Goal: Task Accomplishment & Management: Manage account settings

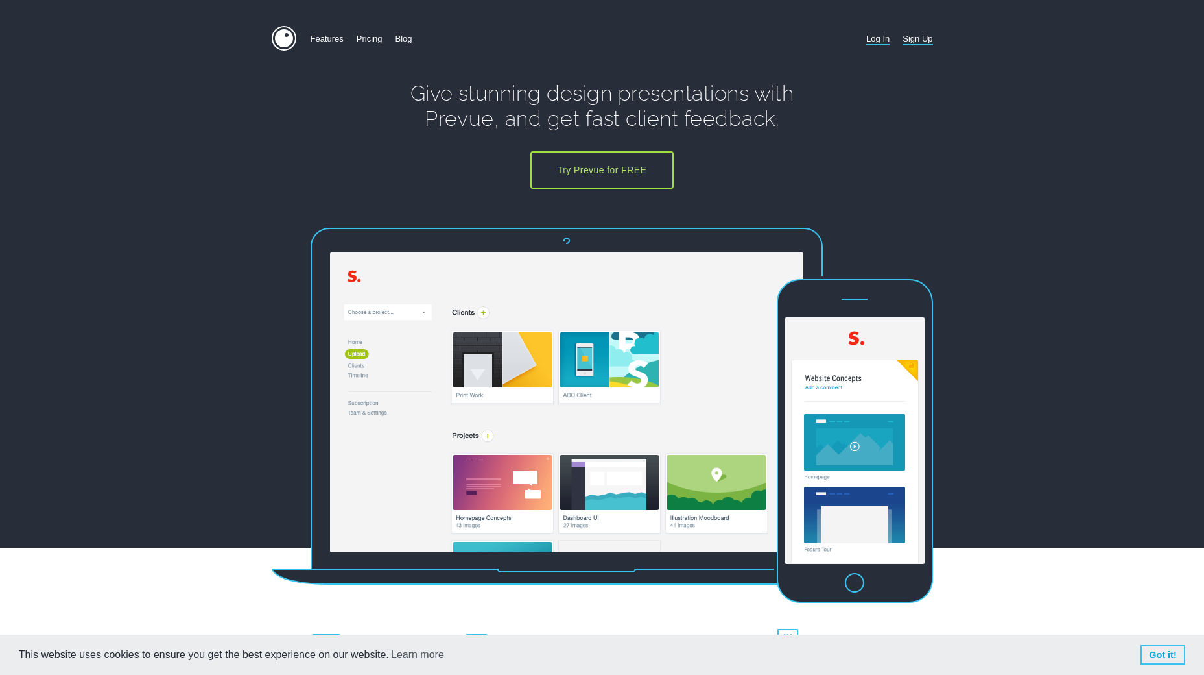
click at [884, 40] on link "Log In" at bounding box center [878, 38] width 23 height 25
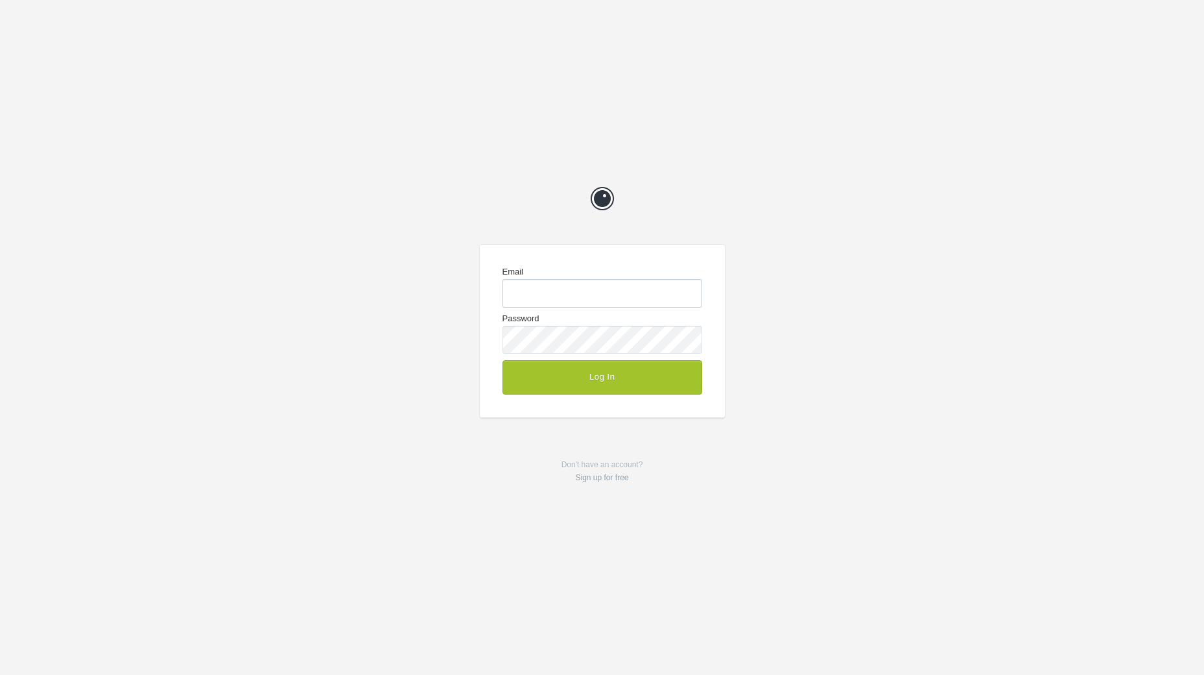
type input "chrisg@cg-design.co.uk"
click at [599, 380] on button "Log In" at bounding box center [603, 377] width 200 height 34
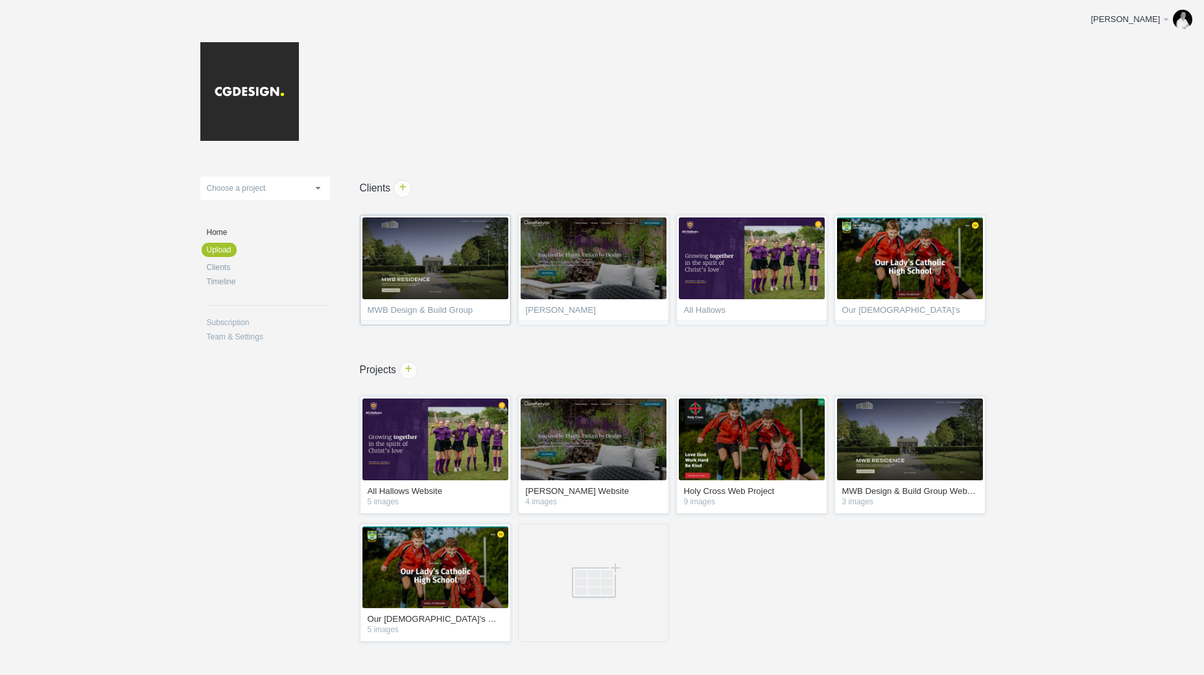
click at [438, 306] on span "MWB Design & Build Group" at bounding box center [436, 312] width 136 height 13
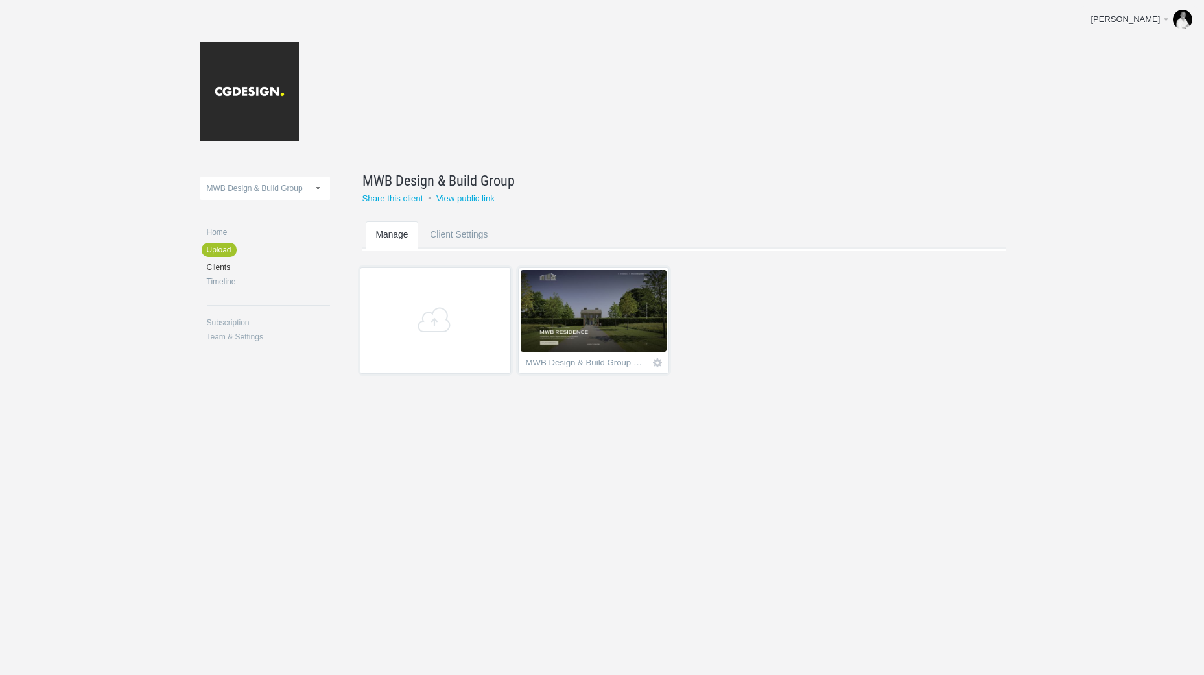
click at [603, 333] on img at bounding box center [594, 311] width 146 height 82
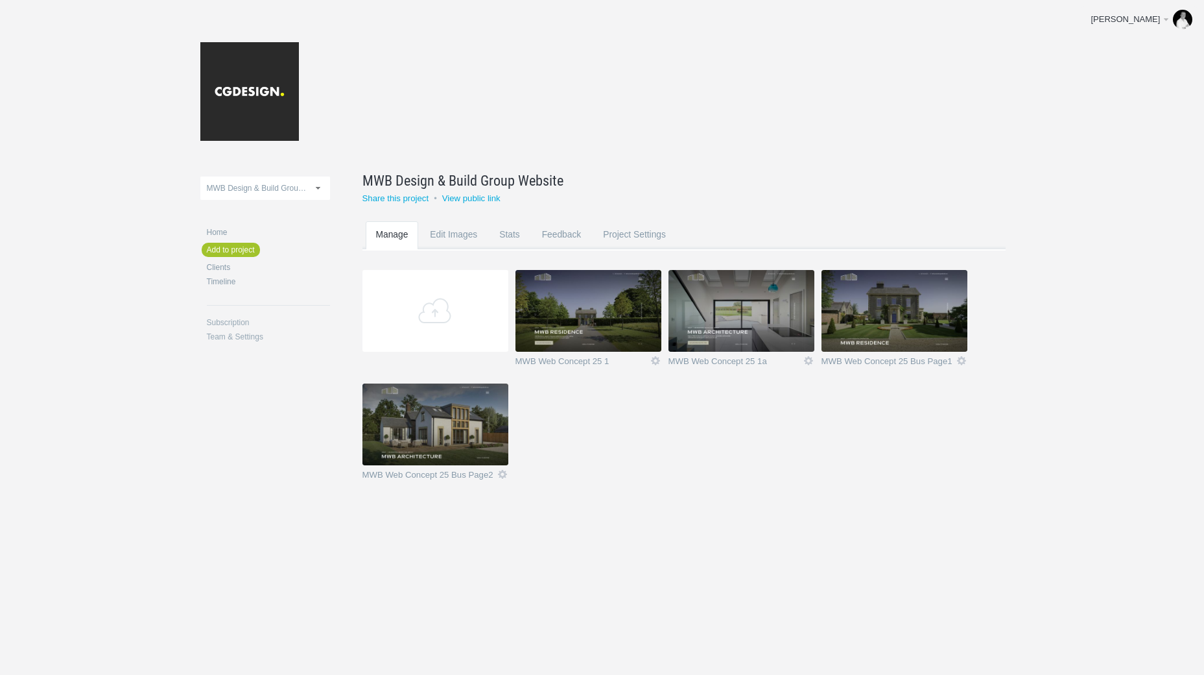
click at [440, 437] on img at bounding box center [436, 424] width 146 height 82
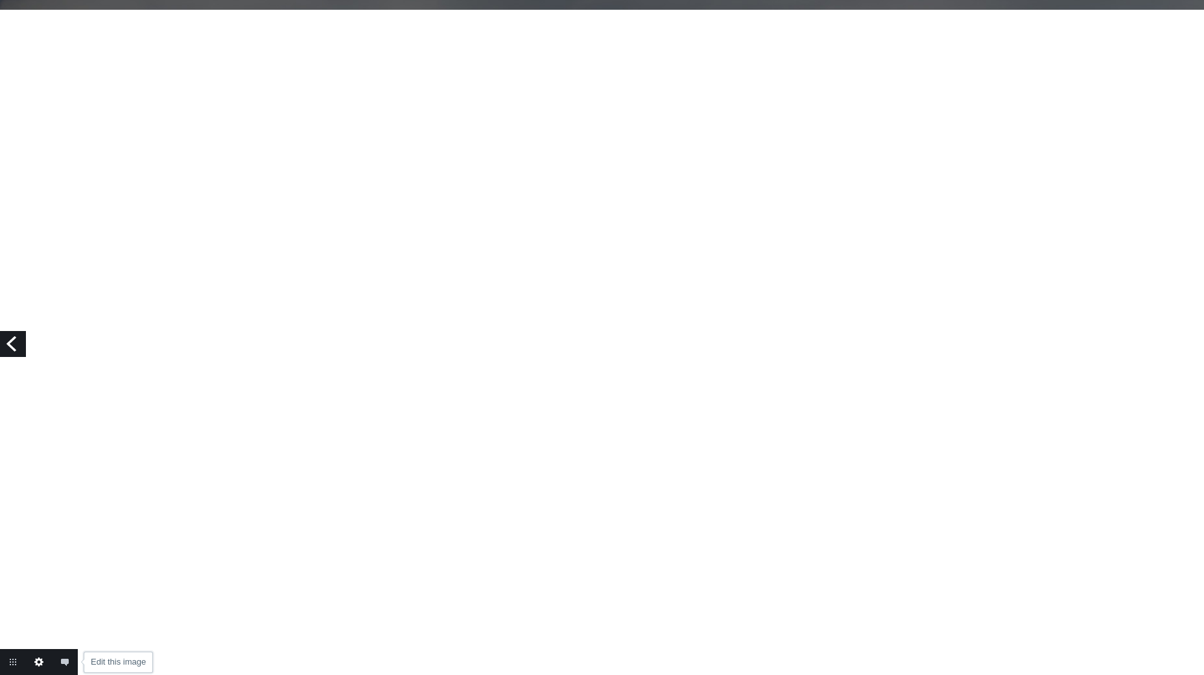
click at [36, 664] on link "Edit this image" at bounding box center [39, 662] width 26 height 26
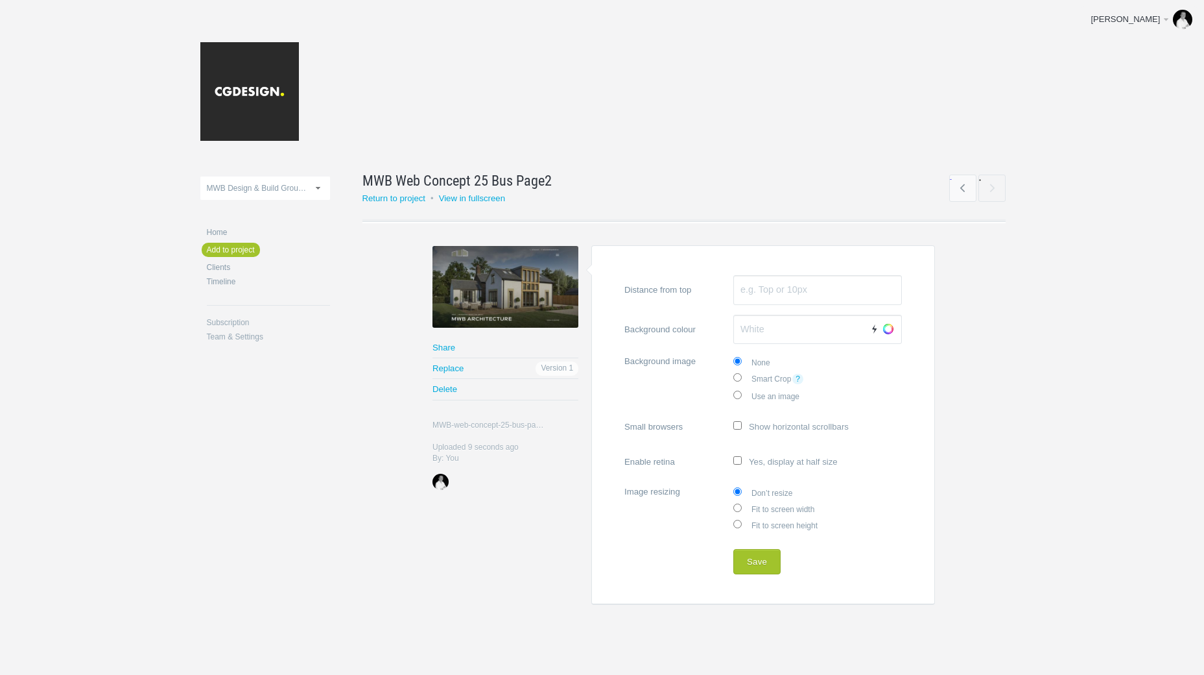
click at [797, 507] on label "Fit to screen width" at bounding box center [818, 508] width 169 height 16
click at [742, 507] on input "Fit to screen width" at bounding box center [738, 507] width 8 height 8
radio input "true"
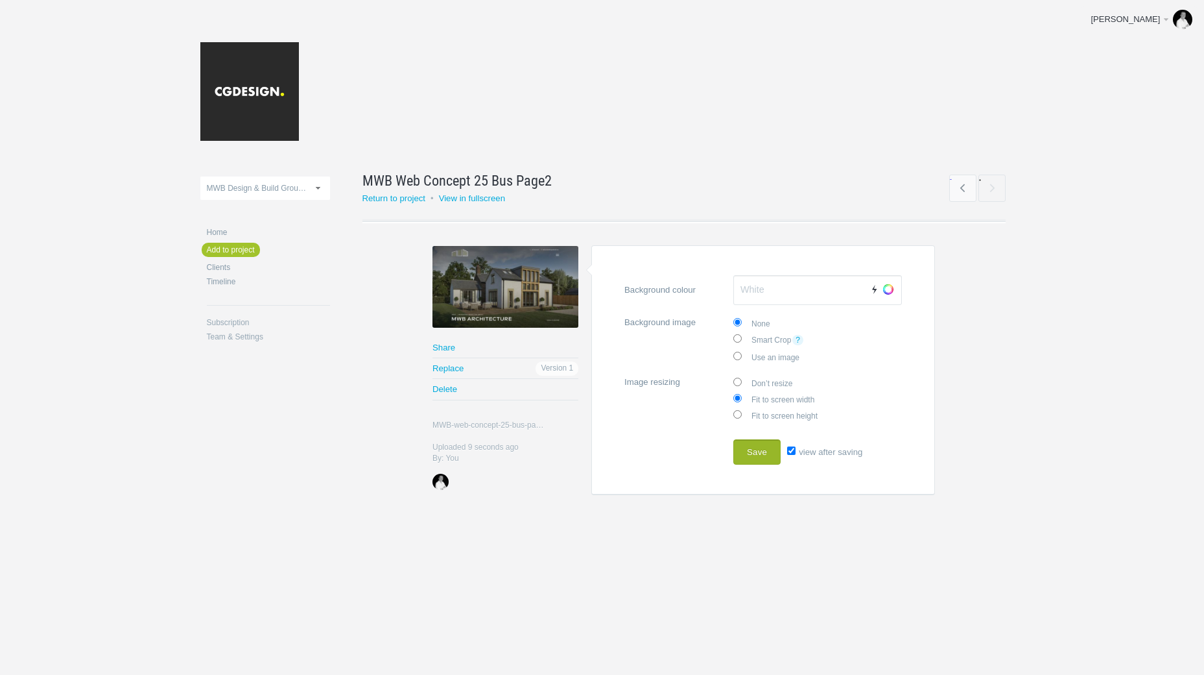
click at [773, 452] on button "Save" at bounding box center [757, 452] width 47 height 26
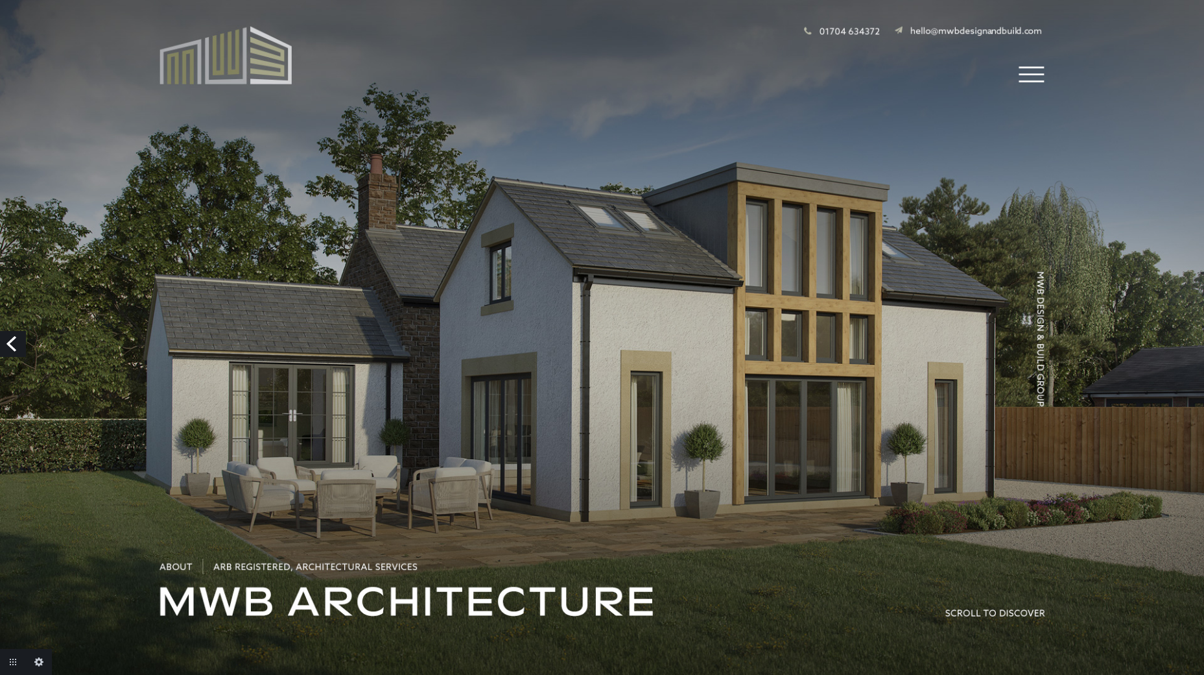
click at [10, 340] on link "Previous" at bounding box center [13, 344] width 26 height 26
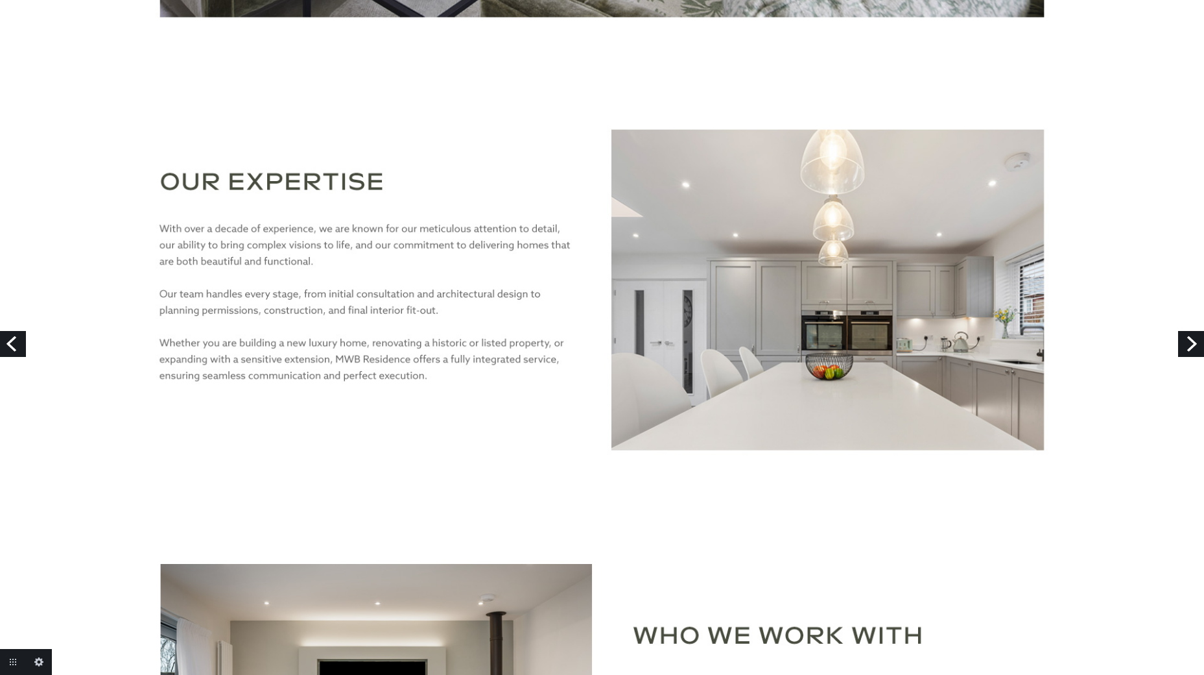
scroll to position [1396, 0]
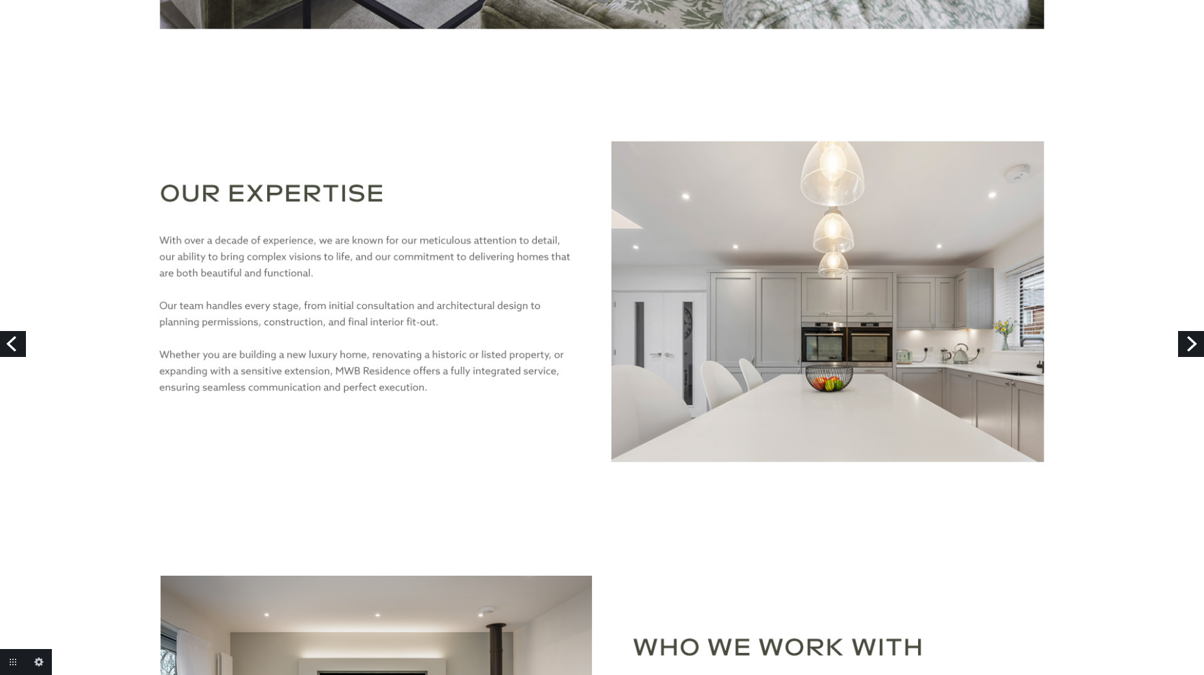
click at [1182, 335] on link "Next" at bounding box center [1192, 344] width 26 height 26
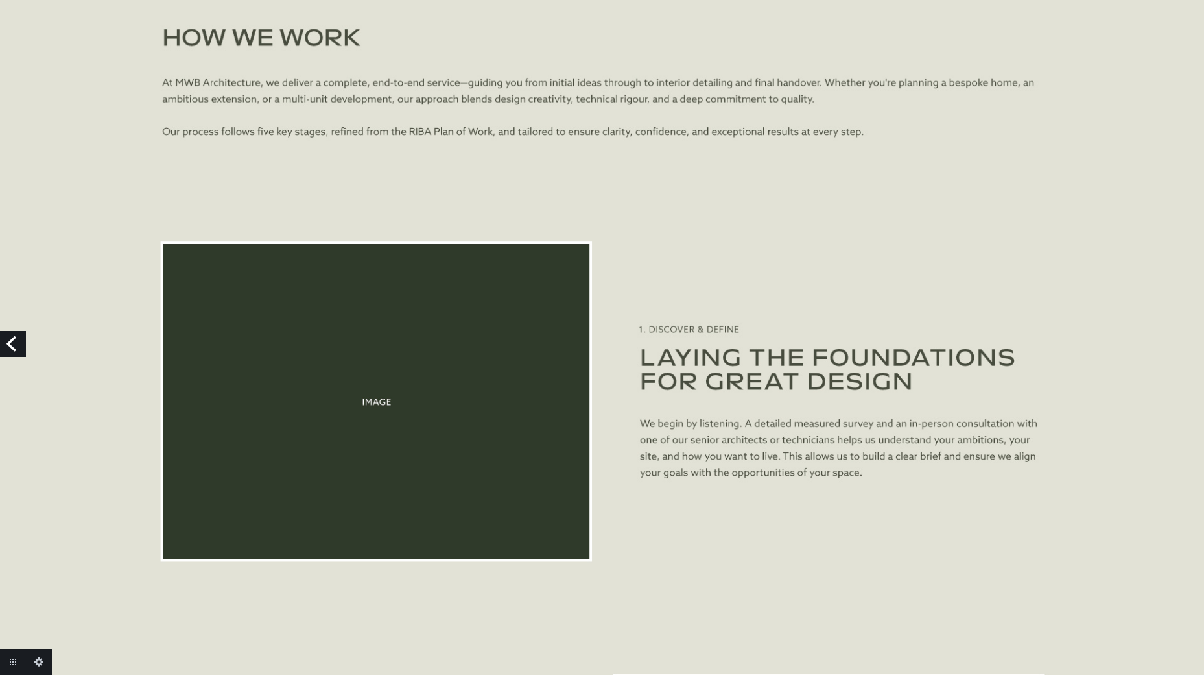
scroll to position [1935, 0]
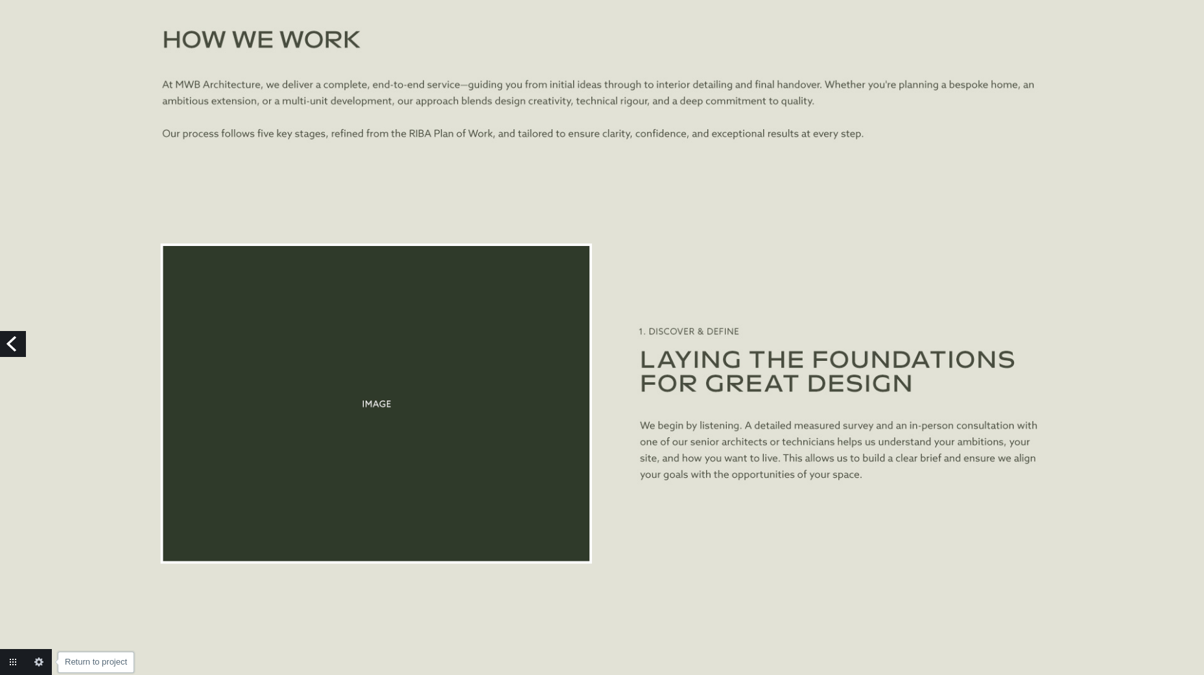
click at [6, 659] on link "Return to project" at bounding box center [13, 662] width 26 height 26
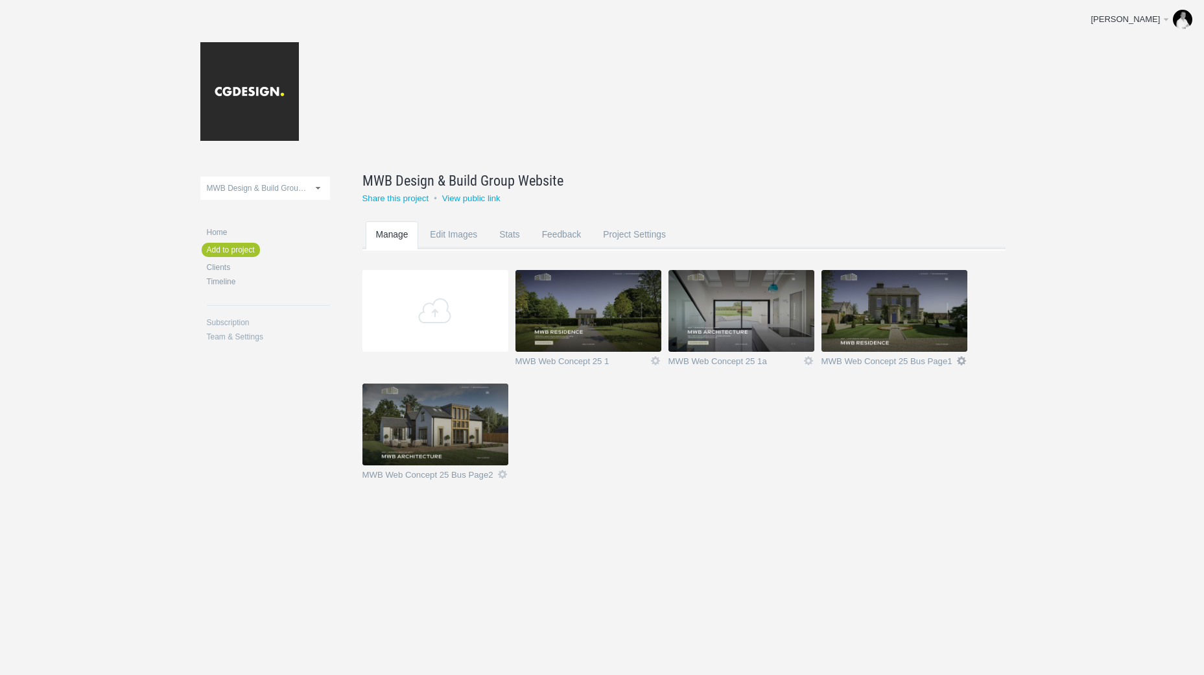
click at [959, 359] on link "Icon" at bounding box center [962, 361] width 12 height 12
click at [928, 341] on link "Delete" at bounding box center [936, 337] width 78 height 15
click at [927, 339] on link "Yeah I'm sure" at bounding box center [936, 337] width 78 height 15
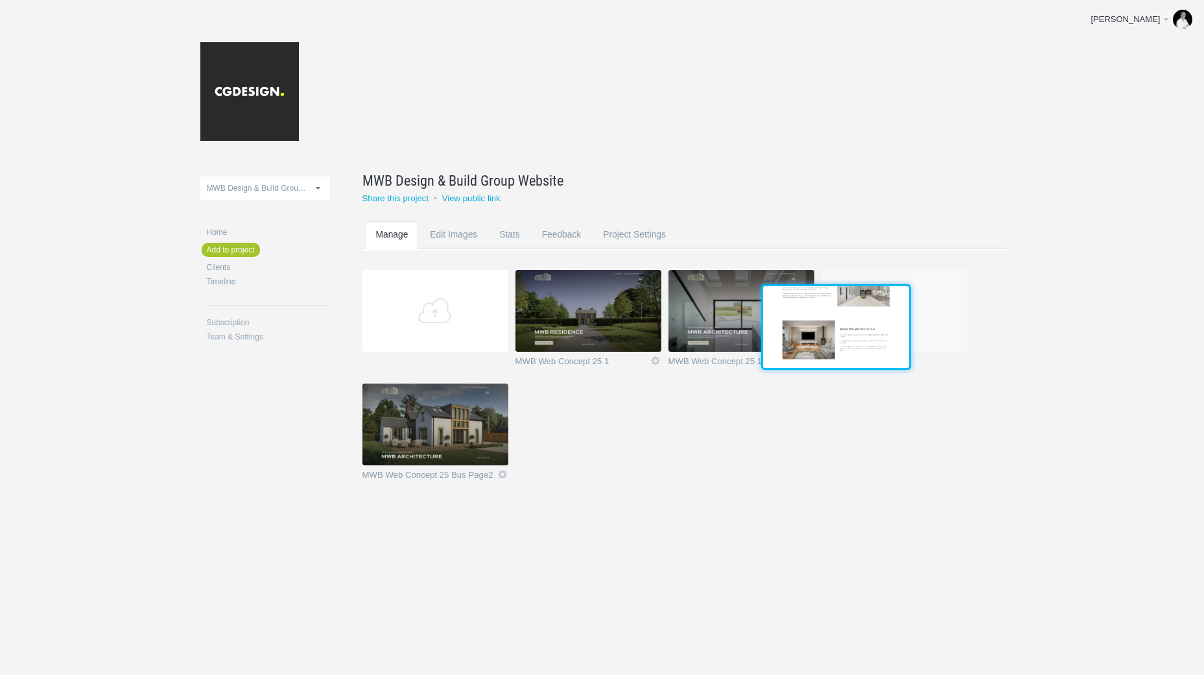
drag, startPoint x: 416, startPoint y: 427, endPoint x: 815, endPoint y: 328, distance: 411.1
click at [815, 328] on img at bounding box center [836, 327] width 146 height 82
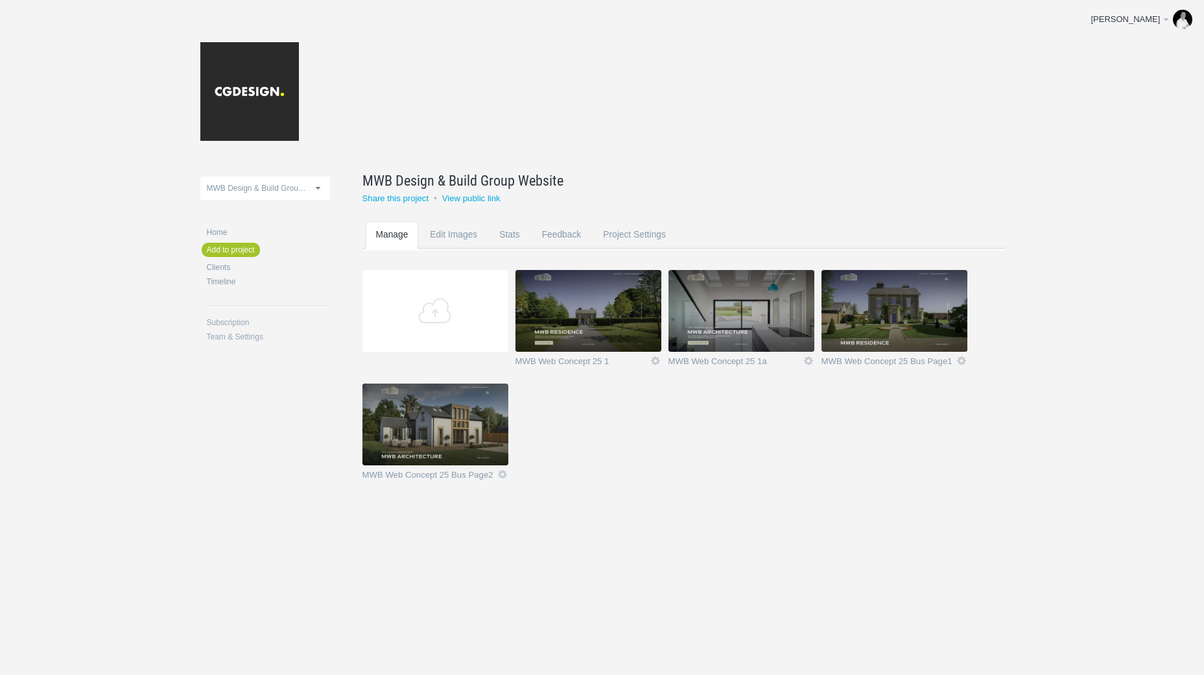
click at [902, 287] on img at bounding box center [895, 311] width 146 height 82
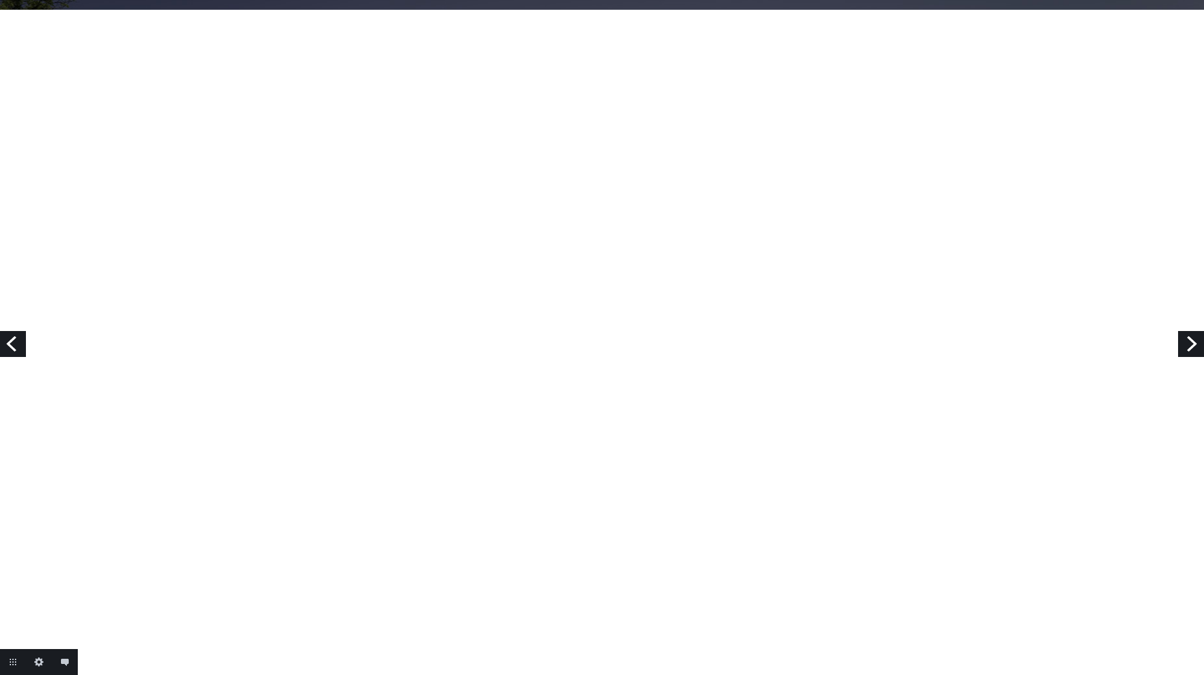
scroll to position [8, 0]
click at [1188, 342] on link "Next" at bounding box center [1192, 344] width 26 height 26
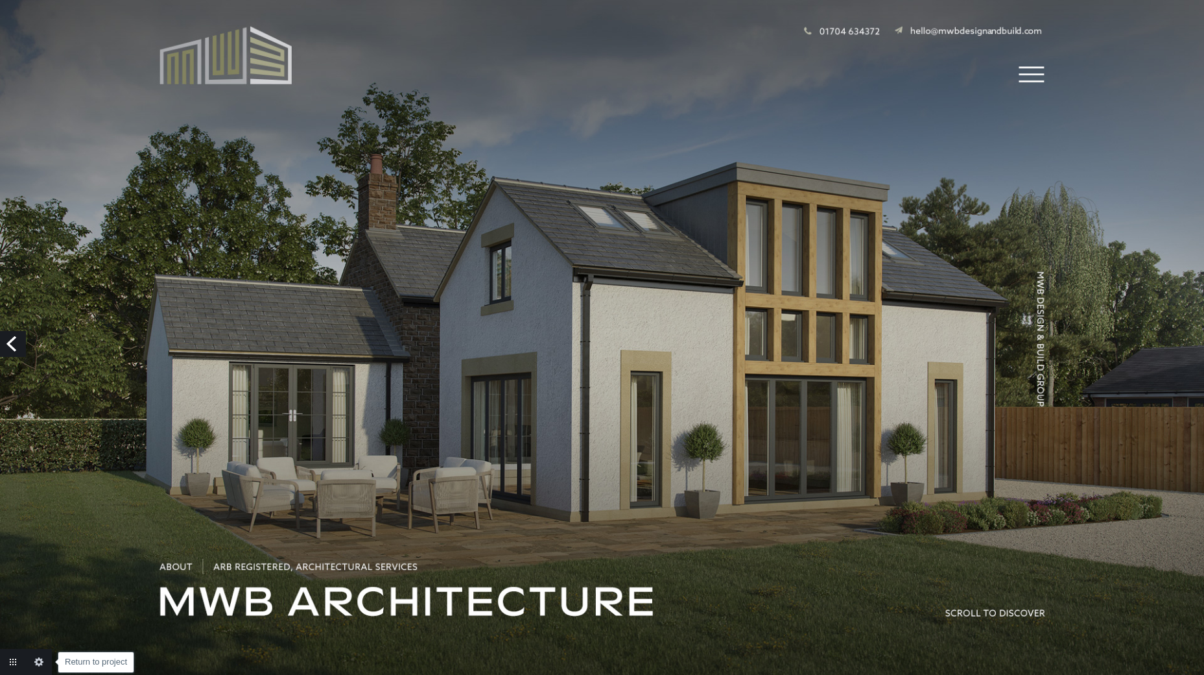
click at [16, 667] on link "Return to project" at bounding box center [13, 662] width 26 height 26
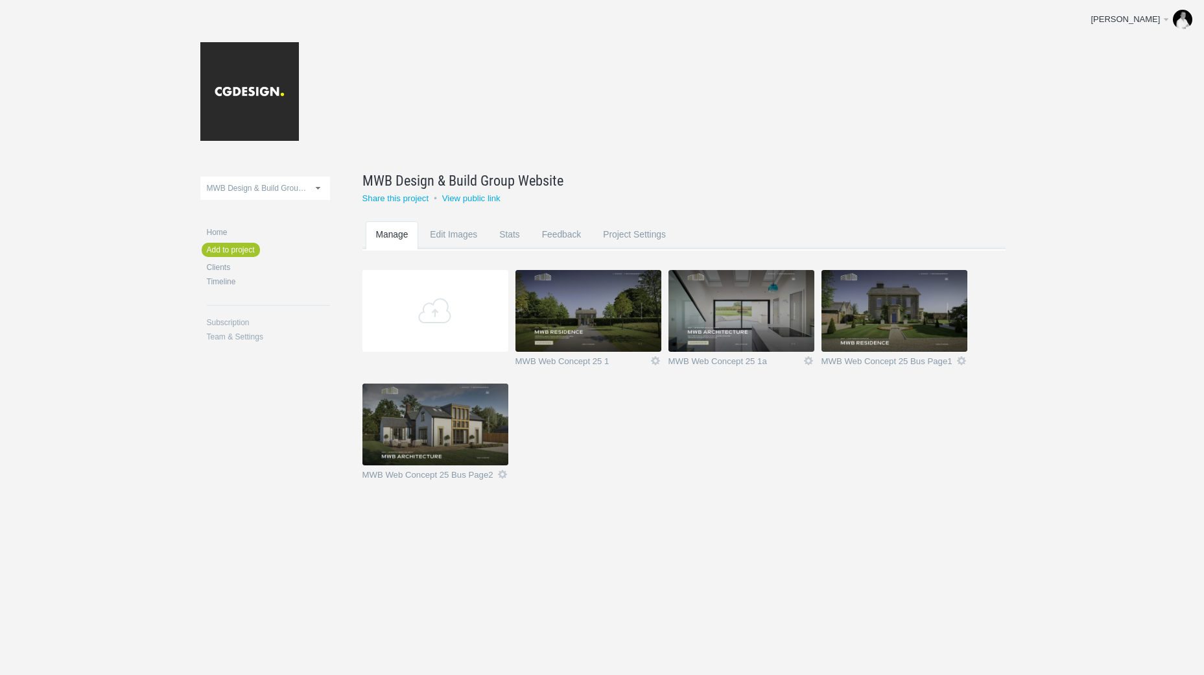
click at [473, 427] on img at bounding box center [436, 424] width 146 height 82
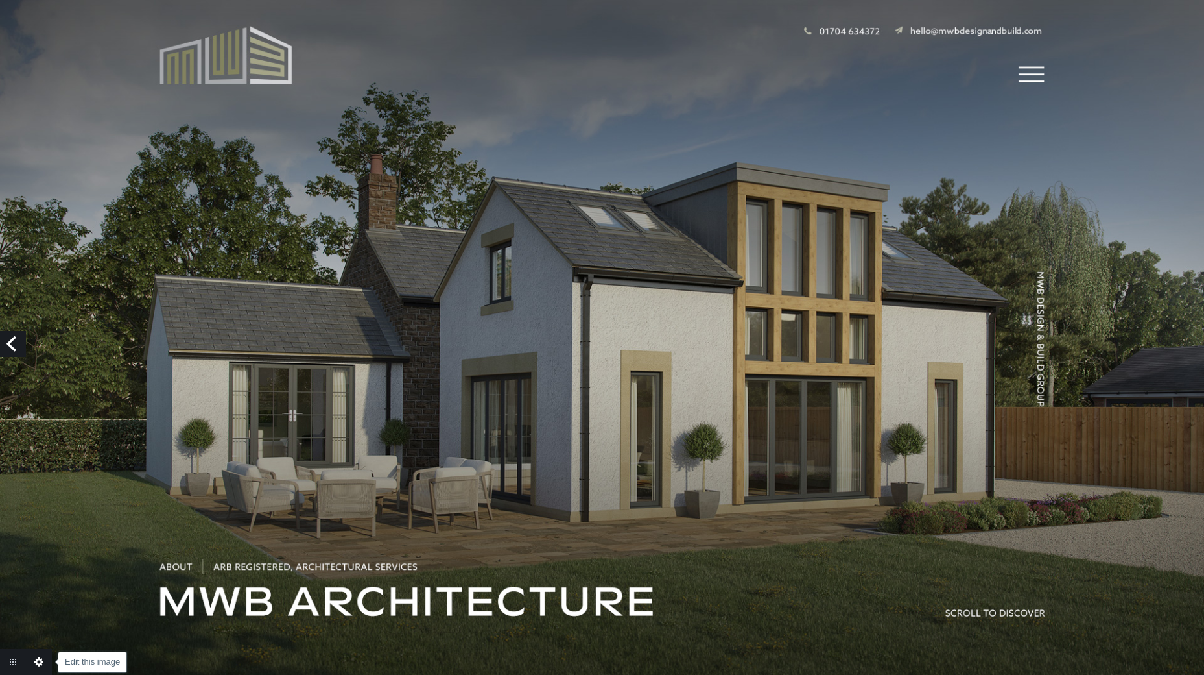
click at [40, 660] on link "Edit this image" at bounding box center [39, 662] width 26 height 26
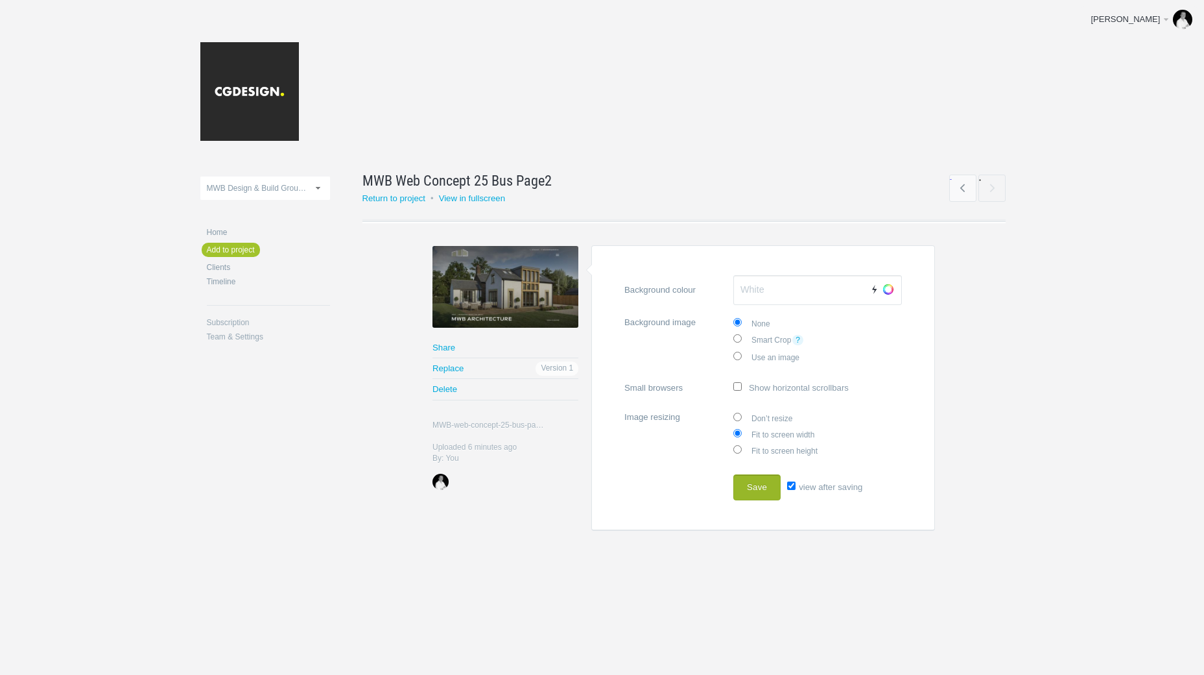
click at [760, 480] on button "Save" at bounding box center [757, 487] width 47 height 26
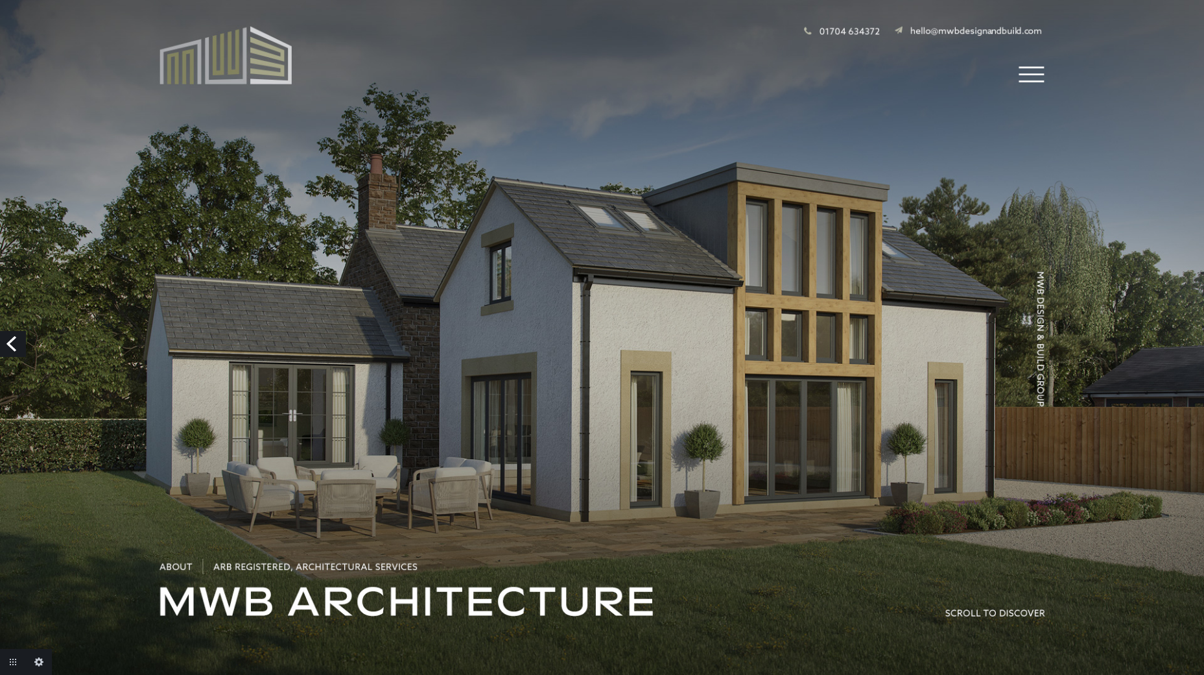
click at [18, 346] on link "Previous" at bounding box center [13, 344] width 26 height 26
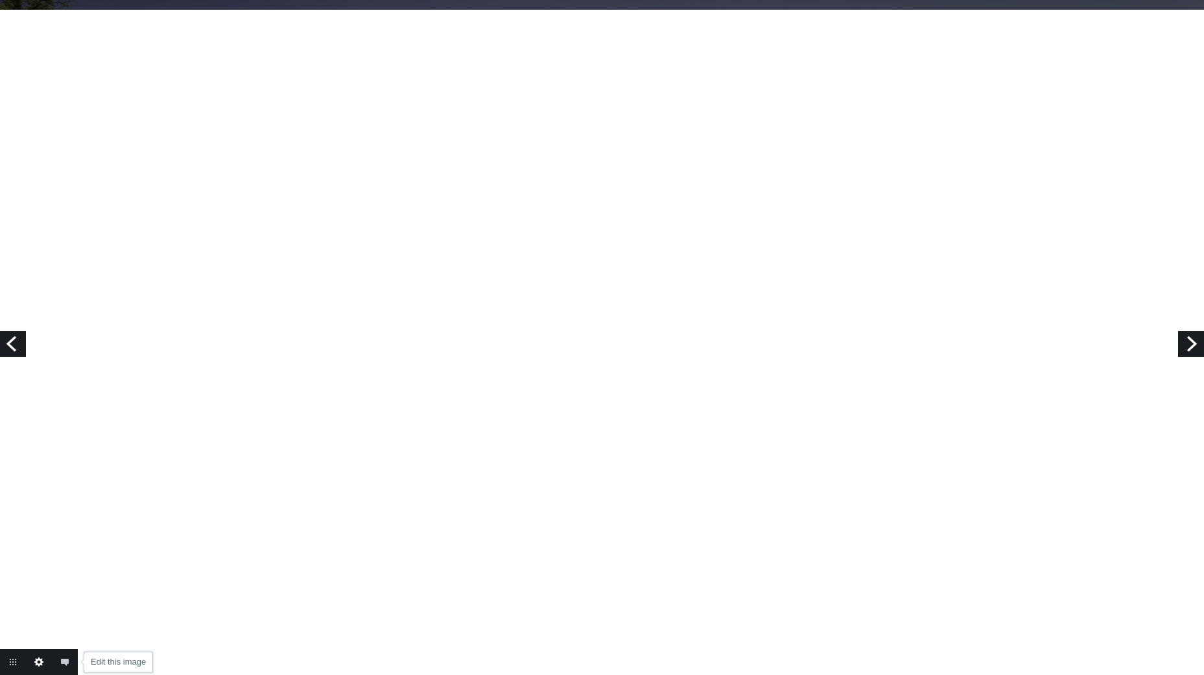
click at [39, 660] on link "Edit this image" at bounding box center [39, 662] width 26 height 26
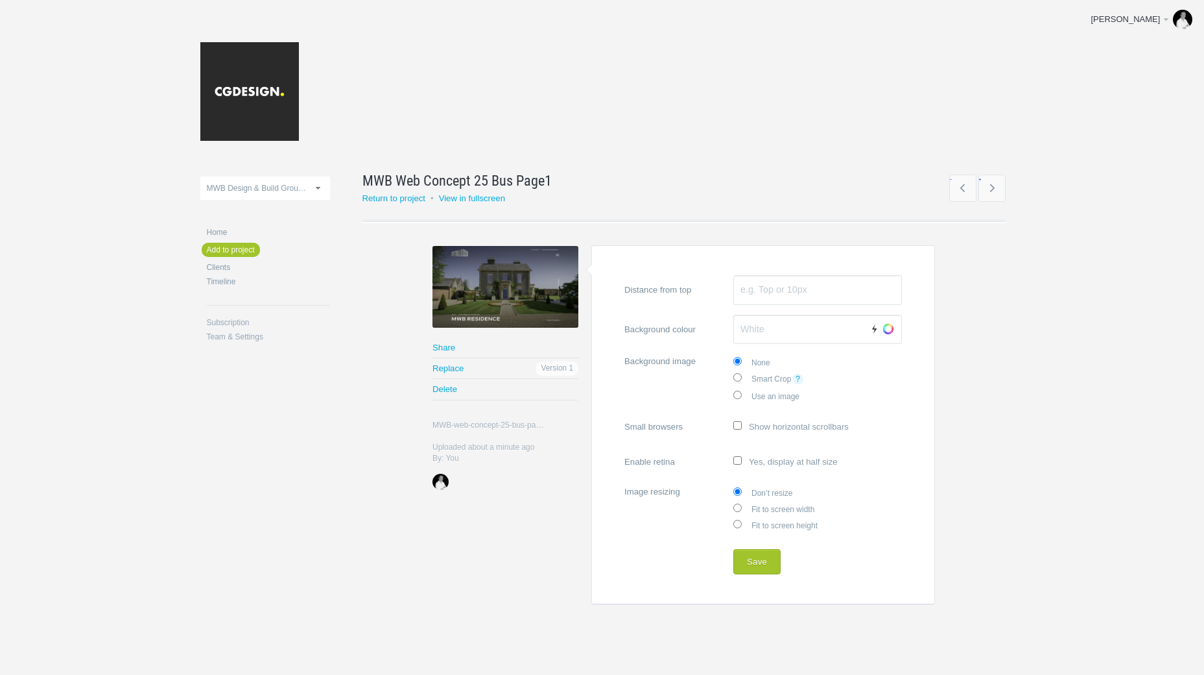
click at [778, 507] on label "Fit to screen width" at bounding box center [818, 508] width 169 height 16
click at [742, 507] on input "Fit to screen width" at bounding box center [738, 507] width 8 height 8
radio input "true"
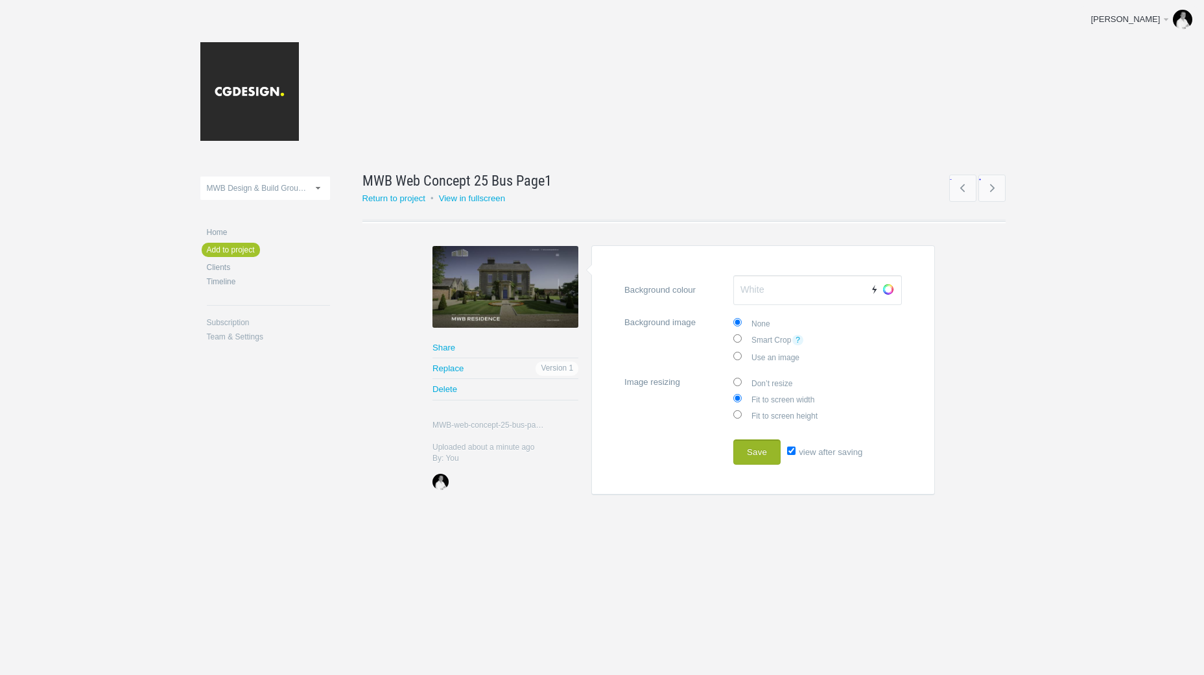
click at [764, 449] on button "Save" at bounding box center [757, 452] width 47 height 26
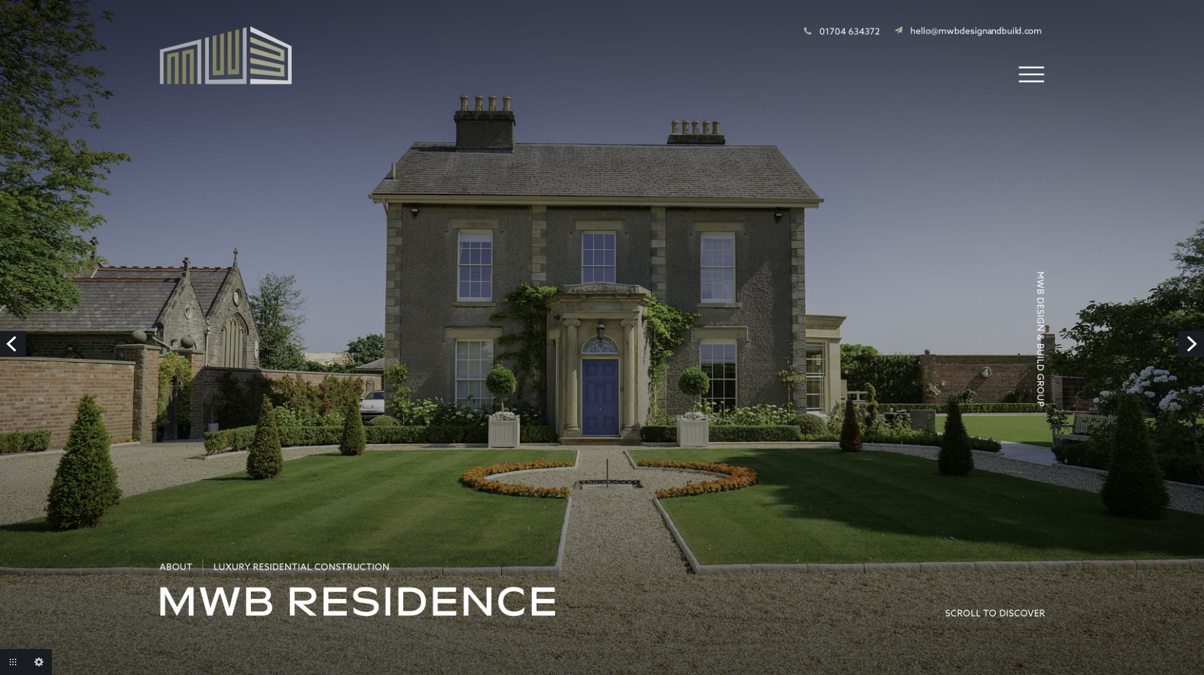
click at [1192, 337] on link "Next" at bounding box center [1192, 344] width 26 height 26
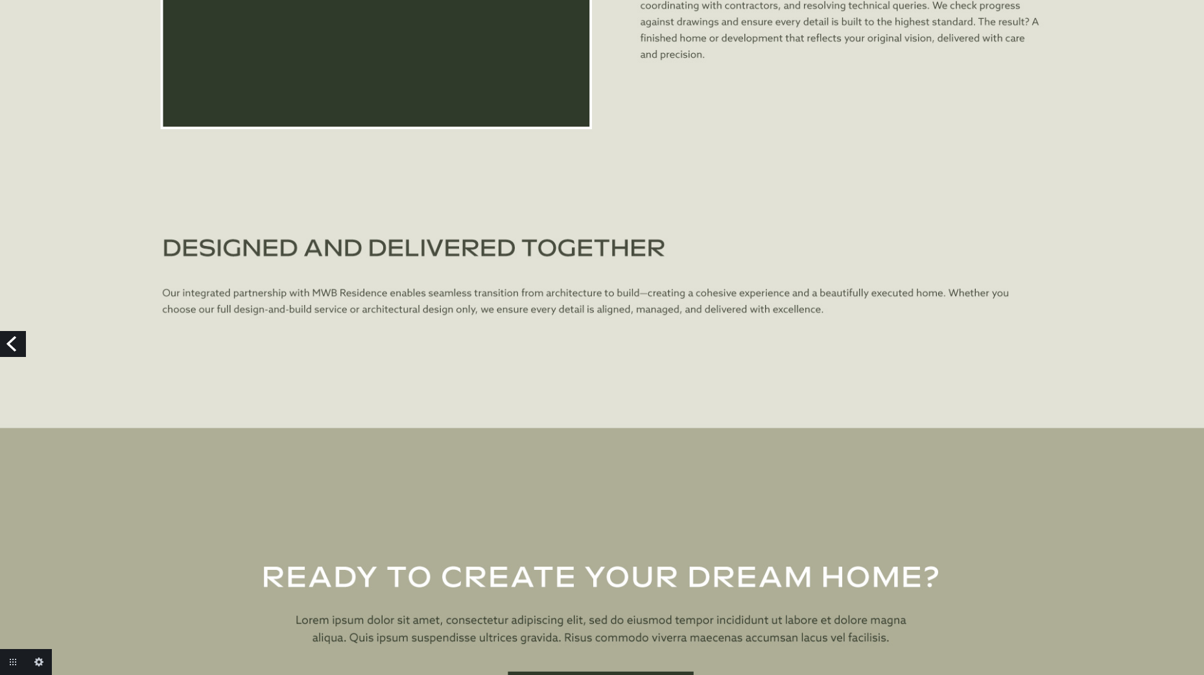
scroll to position [4097, 0]
